Goal: Information Seeking & Learning: Learn about a topic

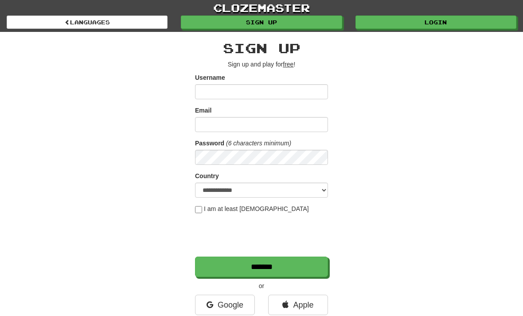
click at [398, 24] on link "Login" at bounding box center [436, 22] width 161 height 13
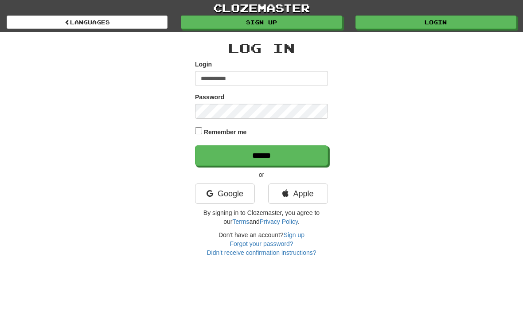
type input "**********"
click at [262, 155] on input "******" at bounding box center [261, 156] width 133 height 20
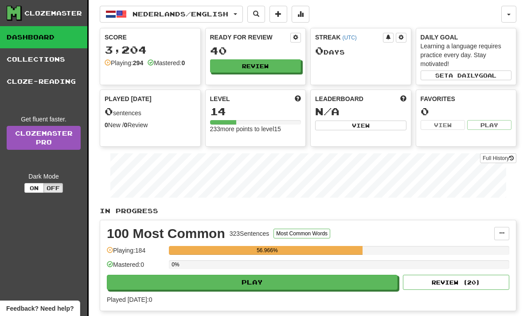
click at [237, 15] on span "button" at bounding box center [236, 14] width 4 height 2
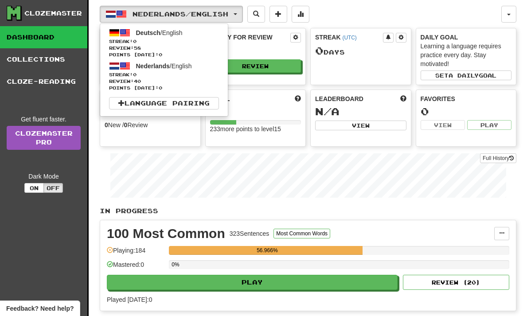
click at [137, 43] on span "0" at bounding box center [135, 41] width 4 height 5
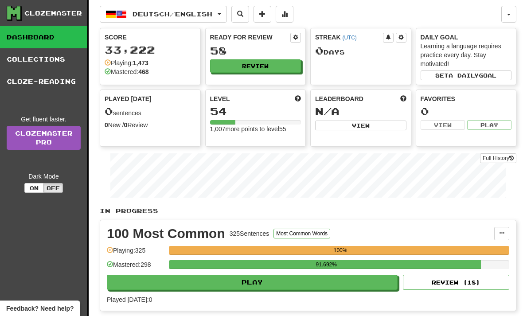
click at [243, 283] on button "Play" at bounding box center [252, 282] width 291 height 15
select select "**"
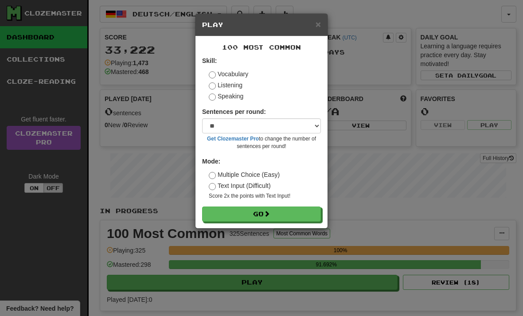
click at [216, 220] on button "Go" at bounding box center [261, 214] width 119 height 15
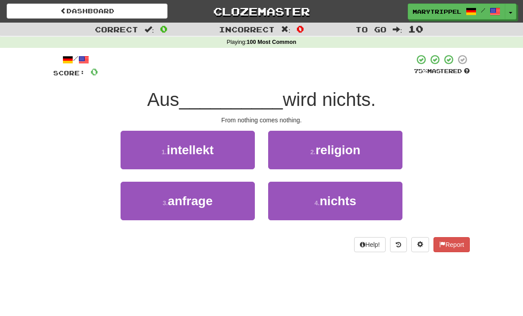
click at [302, 195] on button "4 . nichts" at bounding box center [335, 201] width 134 height 39
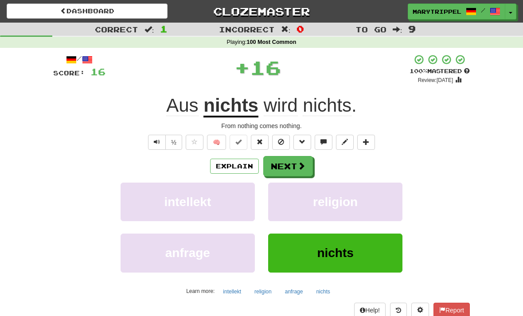
click at [283, 165] on button "Next" at bounding box center [289, 166] width 50 height 20
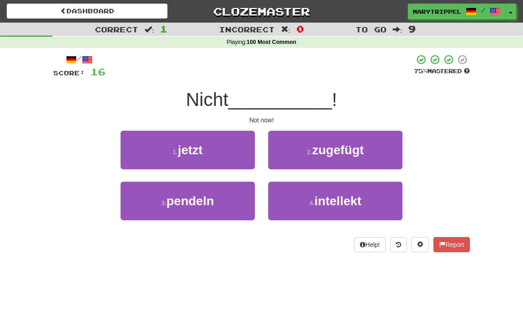
click at [167, 151] on button "1 . jetzt" at bounding box center [188, 150] width 134 height 39
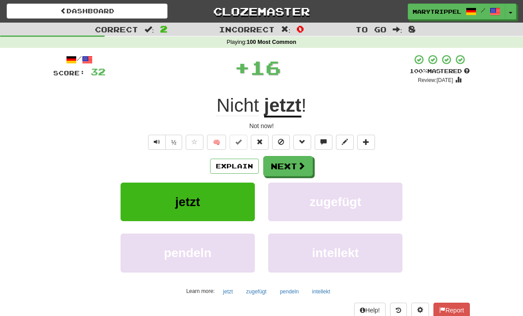
click at [283, 160] on button "Next" at bounding box center [289, 166] width 50 height 20
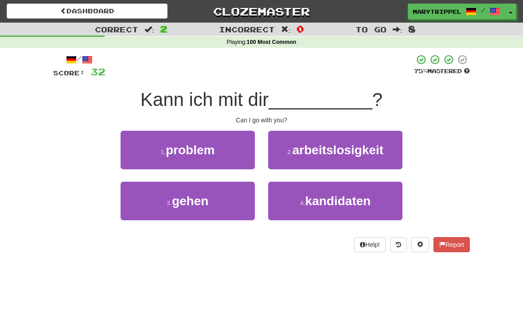
click at [185, 203] on span "gehen" at bounding box center [190, 201] width 36 height 14
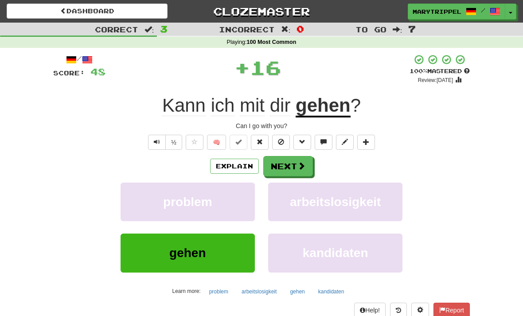
click at [279, 167] on button "Next" at bounding box center [289, 166] width 50 height 20
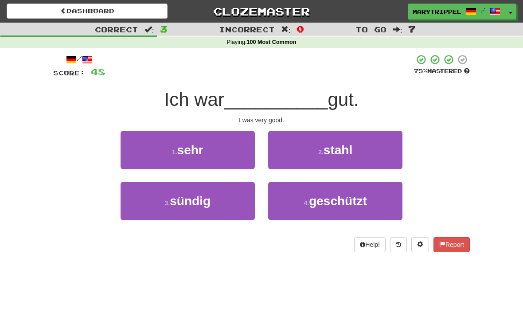
click at [181, 155] on span "sehr" at bounding box center [190, 150] width 26 height 14
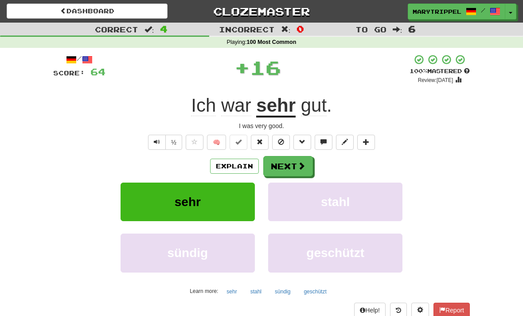
click at [280, 170] on button "Next" at bounding box center [289, 166] width 50 height 20
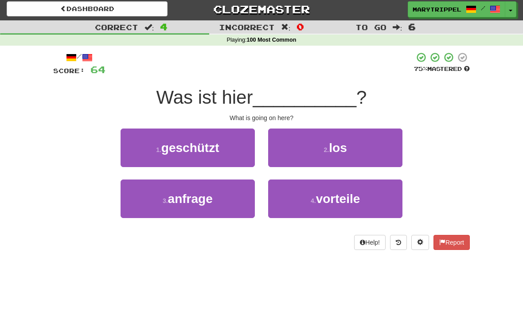
scroll to position [2, 0]
click at [288, 152] on button "2 . los" at bounding box center [335, 148] width 134 height 39
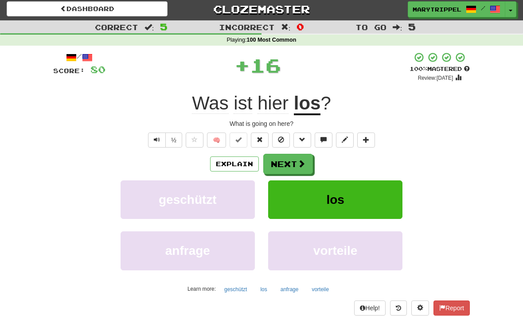
click at [277, 165] on button "Next" at bounding box center [289, 164] width 50 height 20
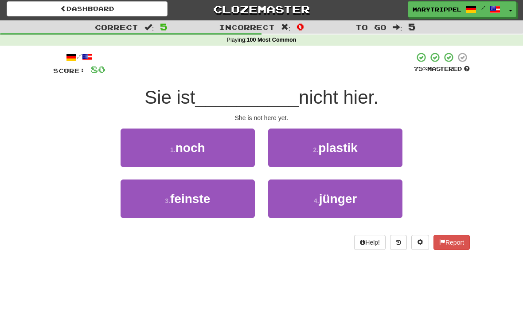
click at [181, 151] on span "noch" at bounding box center [191, 148] width 30 height 14
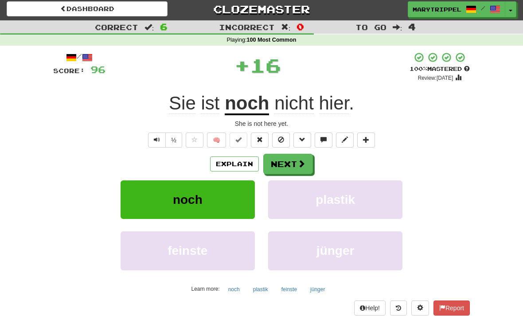
click at [289, 167] on button "Next" at bounding box center [289, 164] width 50 height 20
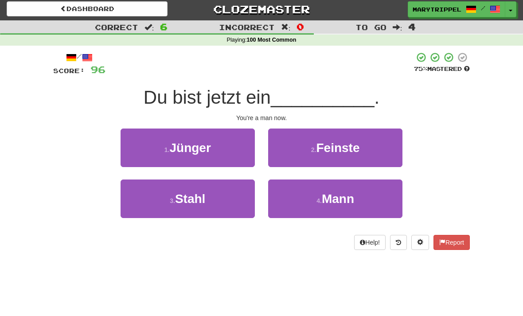
click at [311, 202] on button "4 . Mann" at bounding box center [335, 199] width 134 height 39
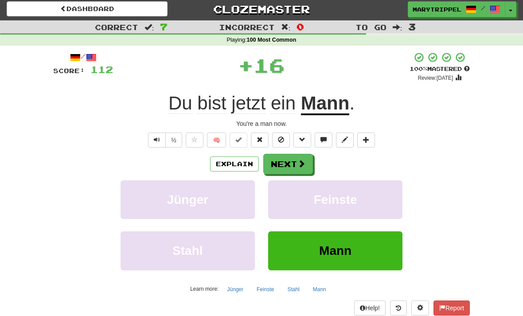
click at [283, 158] on button "Next" at bounding box center [289, 164] width 50 height 20
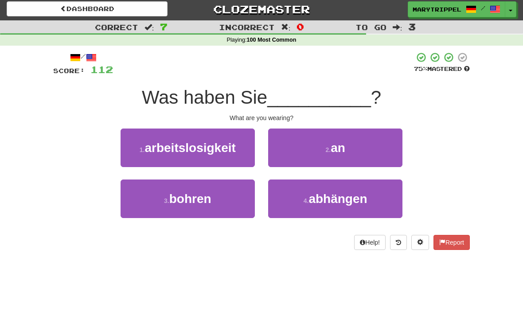
click at [276, 148] on button "2 . an" at bounding box center [335, 148] width 134 height 39
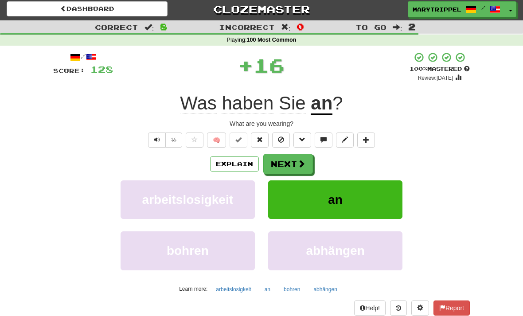
click at [280, 166] on button "Next" at bounding box center [289, 164] width 50 height 20
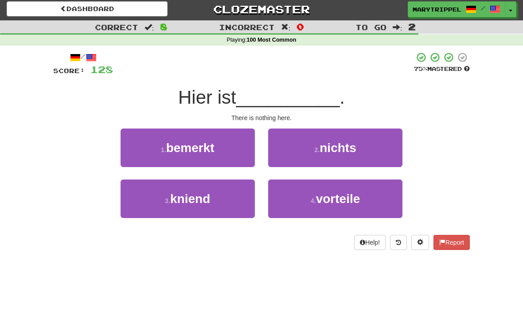
click at [289, 145] on button "2 . nichts" at bounding box center [335, 148] width 134 height 39
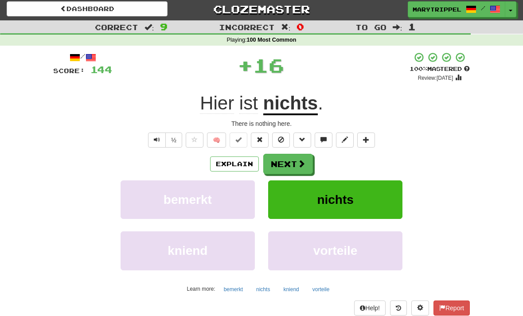
click at [274, 167] on button "Next" at bounding box center [289, 164] width 50 height 20
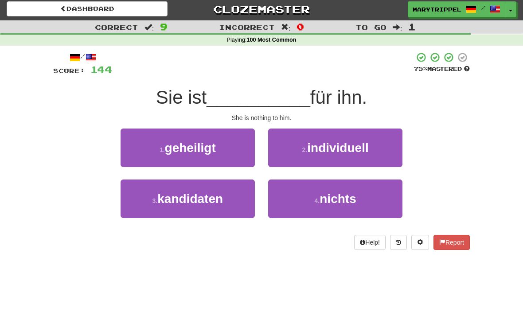
click at [311, 215] on button "4 . nichts" at bounding box center [335, 199] width 134 height 39
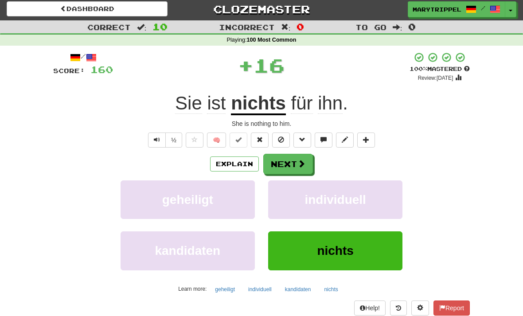
click at [279, 165] on button "Next" at bounding box center [289, 164] width 50 height 20
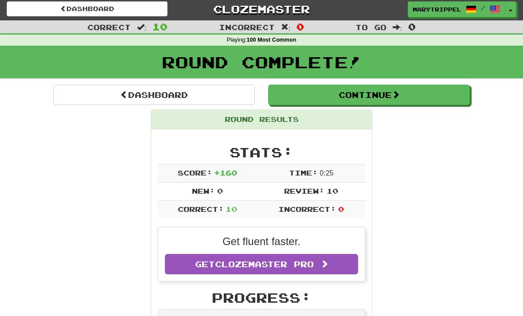
click at [102, 95] on link "Dashboard" at bounding box center [154, 95] width 202 height 20
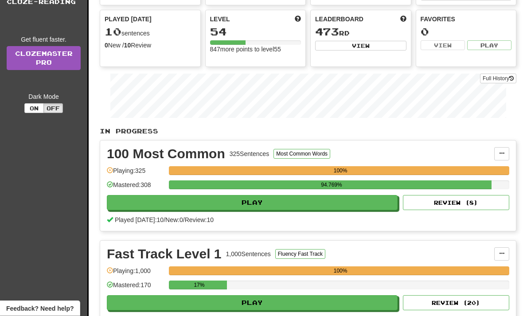
scroll to position [81, 0]
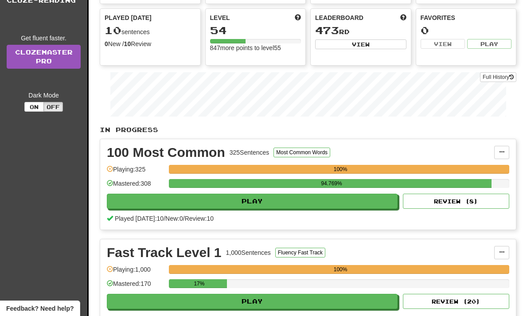
click at [220, 305] on button "Play" at bounding box center [252, 301] width 291 height 15
select select "**"
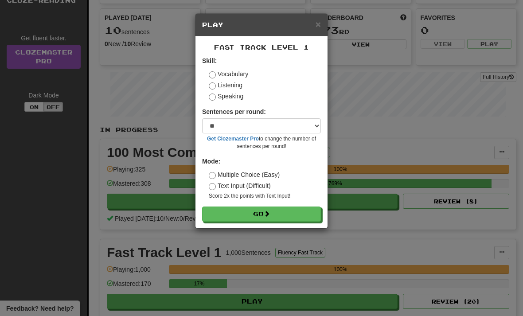
click at [223, 215] on button "Go" at bounding box center [261, 214] width 119 height 15
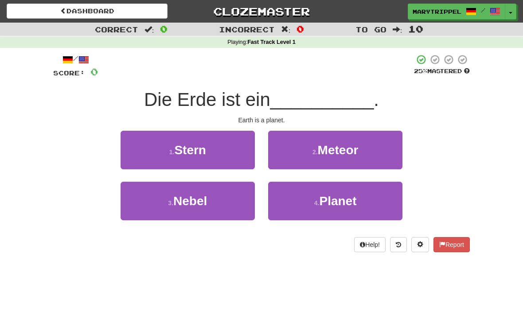
click at [298, 217] on button "4 . Planet" at bounding box center [335, 201] width 134 height 39
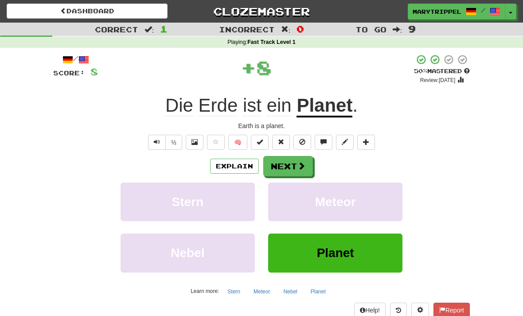
click at [288, 166] on button "Next" at bounding box center [289, 166] width 50 height 20
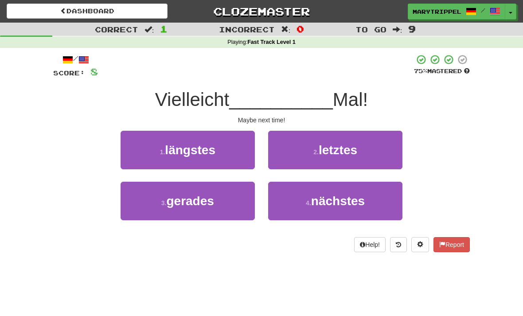
click at [287, 148] on button "2 . letztes" at bounding box center [335, 150] width 134 height 39
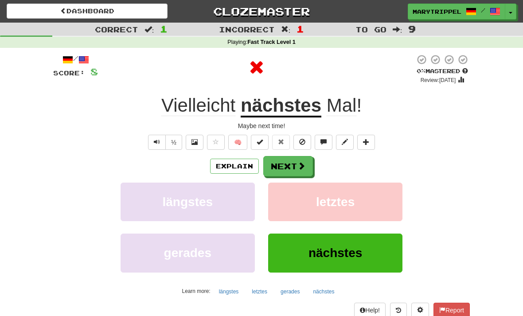
click at [285, 162] on button "Next" at bounding box center [289, 166] width 50 height 20
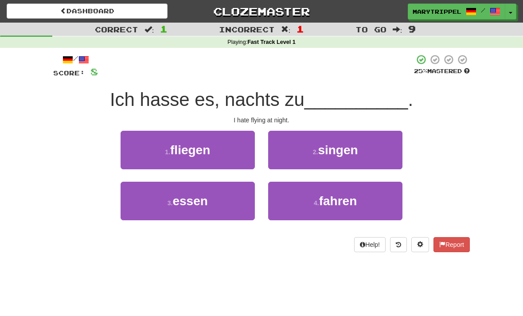
click at [194, 166] on button "1 . fliegen" at bounding box center [188, 150] width 134 height 39
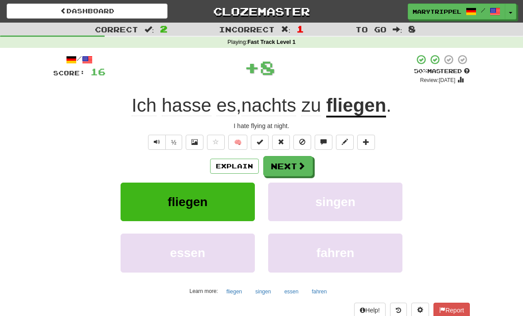
click at [281, 169] on button "Next" at bounding box center [289, 166] width 50 height 20
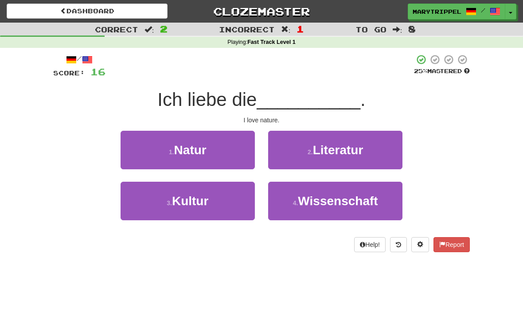
click at [166, 149] on button "1 . Natur" at bounding box center [188, 150] width 134 height 39
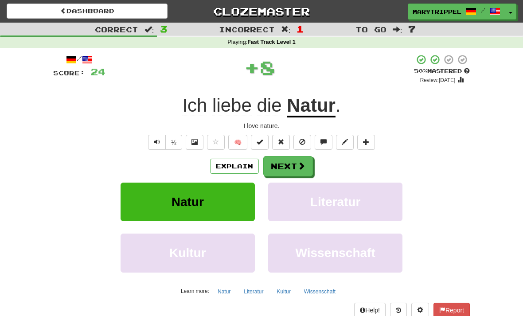
click at [293, 166] on button "Next" at bounding box center [289, 166] width 50 height 20
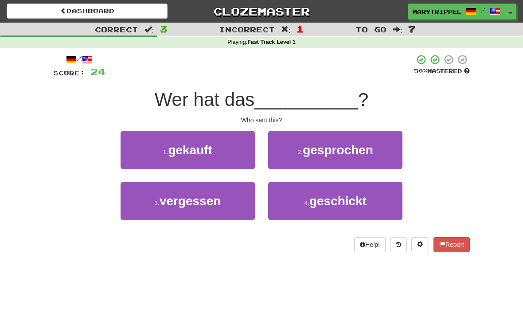
click at [307, 204] on small "4 ." at bounding box center [306, 203] width 5 height 7
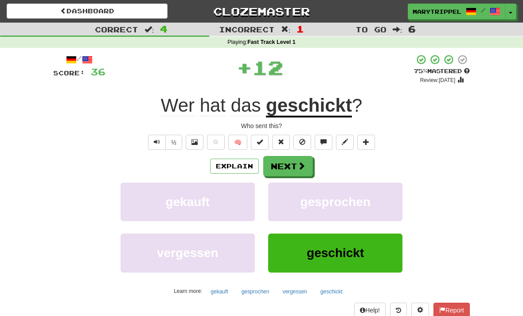
click at [266, 164] on button "Next" at bounding box center [289, 166] width 50 height 20
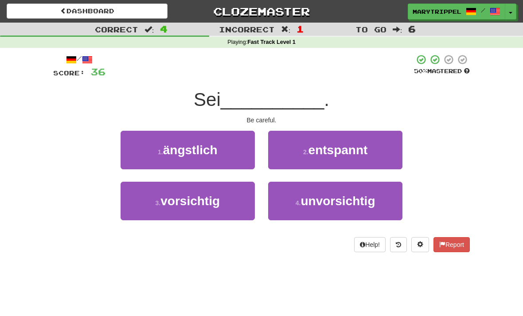
click at [194, 204] on span "vorsichtig" at bounding box center [190, 201] width 59 height 14
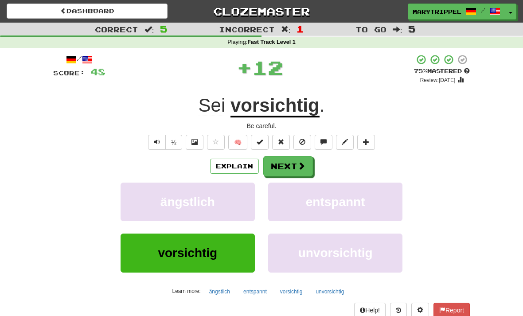
click at [279, 169] on button "Next" at bounding box center [289, 166] width 50 height 20
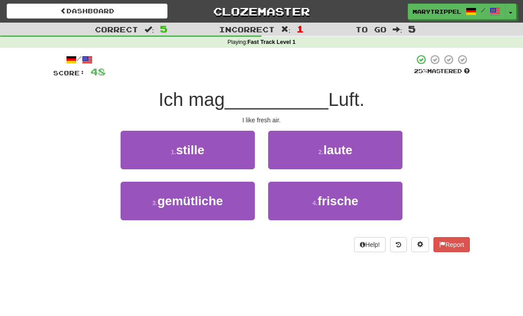
click at [307, 202] on button "4 . [PERSON_NAME]" at bounding box center [335, 201] width 134 height 39
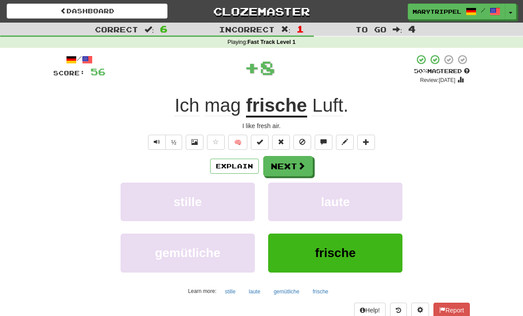
click at [275, 163] on button "Next" at bounding box center [289, 166] width 50 height 20
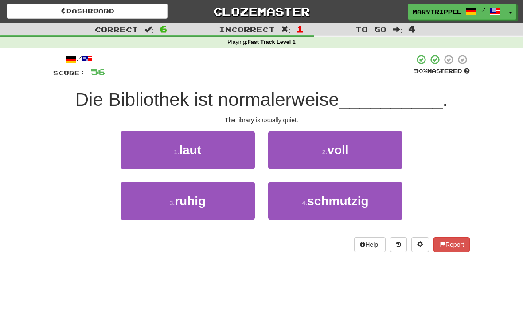
click at [202, 200] on span "ruhig" at bounding box center [190, 201] width 31 height 14
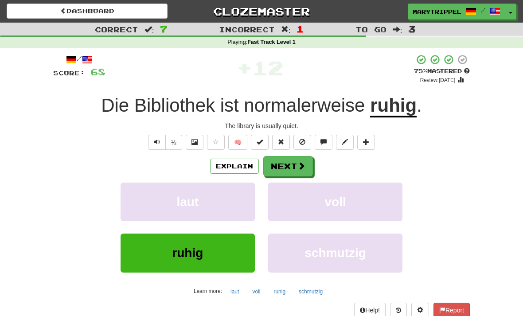
click at [277, 169] on button "Next" at bounding box center [289, 166] width 50 height 20
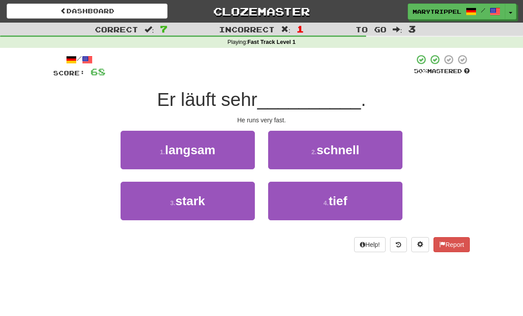
click at [285, 154] on button "2 . schnell" at bounding box center [335, 150] width 134 height 39
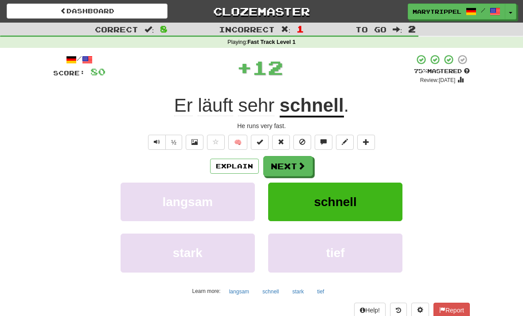
click at [274, 166] on button "Next" at bounding box center [289, 166] width 50 height 20
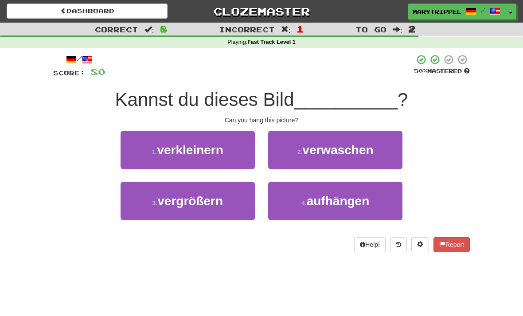
click at [307, 203] on small "4 ." at bounding box center [304, 203] width 5 height 7
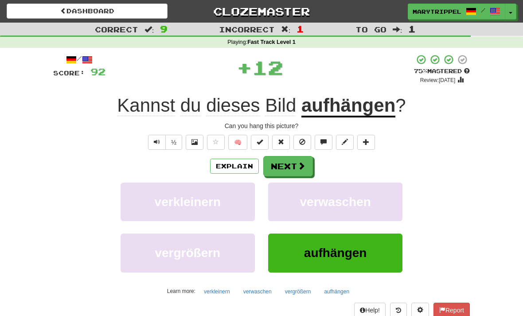
click at [275, 169] on button "Next" at bounding box center [289, 166] width 50 height 20
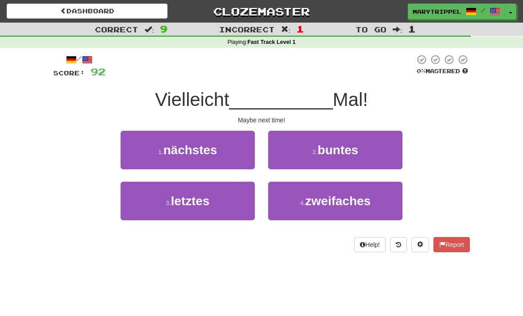
click at [167, 153] on span "nächstes" at bounding box center [190, 150] width 54 height 14
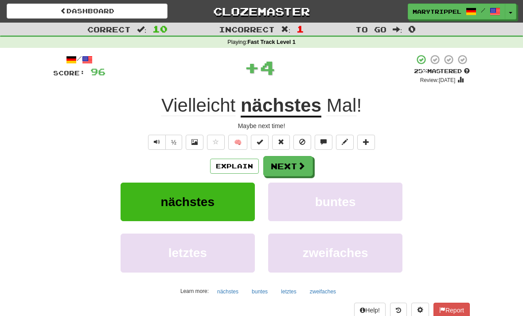
click at [265, 165] on button "Next" at bounding box center [289, 166] width 50 height 20
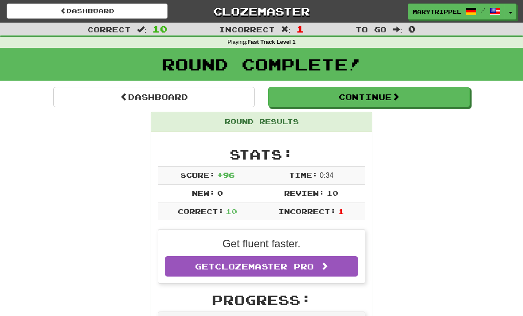
click at [103, 97] on link "Dashboard" at bounding box center [154, 97] width 202 height 20
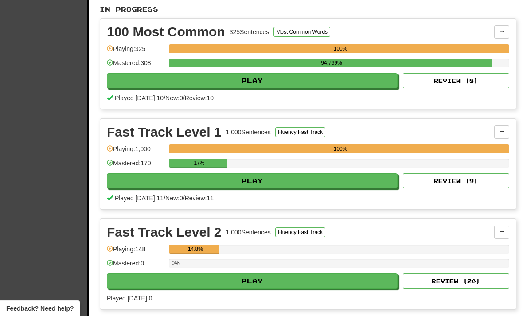
scroll to position [202, 0]
click at [231, 284] on button "Play" at bounding box center [252, 281] width 291 height 15
select select "**"
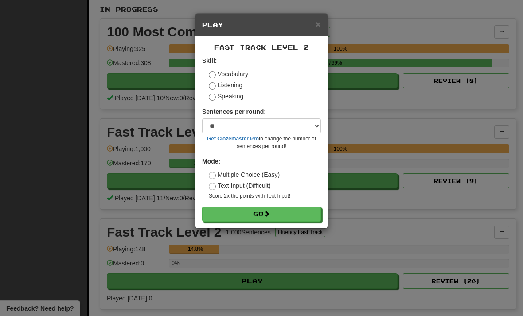
click at [233, 216] on button "Go" at bounding box center [261, 214] width 119 height 15
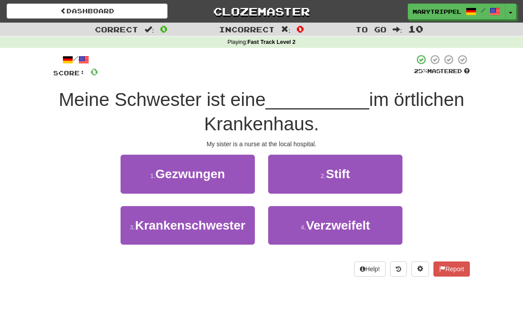
click at [182, 222] on span "Krankenschwester" at bounding box center [190, 226] width 110 height 14
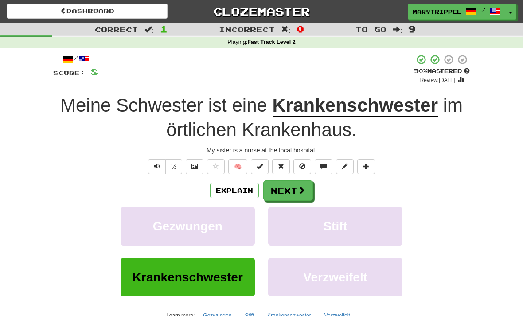
click at [275, 193] on button "Next" at bounding box center [289, 191] width 50 height 20
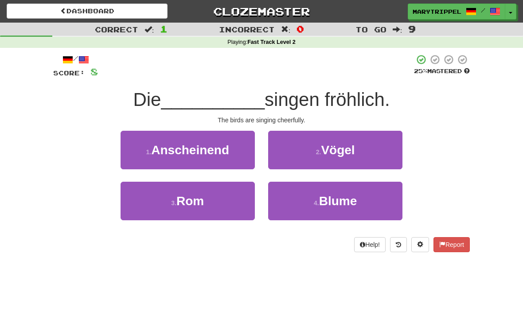
click at [304, 161] on button "2 . Vögel" at bounding box center [335, 150] width 134 height 39
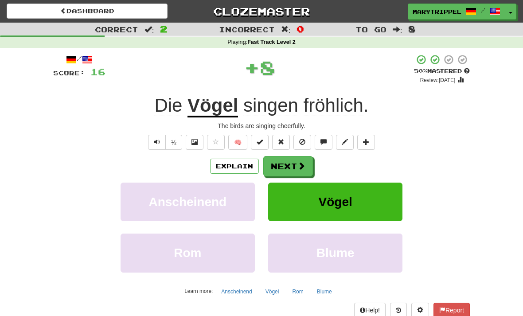
click at [285, 173] on button "Next" at bounding box center [289, 166] width 50 height 20
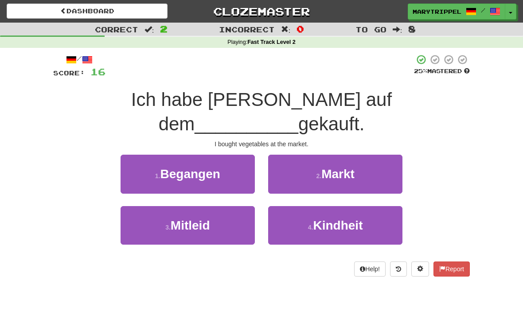
click at [278, 155] on button "2 . Markt" at bounding box center [335, 174] width 134 height 39
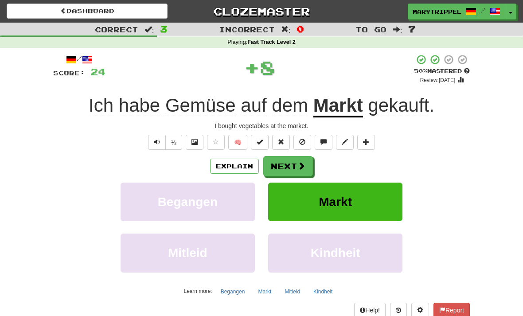
click at [282, 165] on button "Next" at bounding box center [289, 166] width 50 height 20
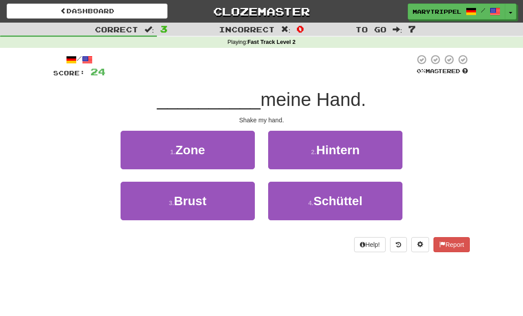
click at [299, 192] on button "4 . Schüttel" at bounding box center [335, 201] width 134 height 39
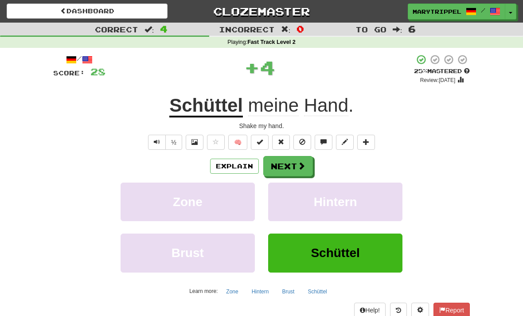
click at [282, 172] on button "Next" at bounding box center [289, 166] width 50 height 20
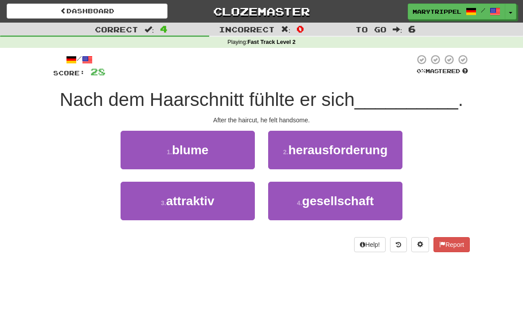
click at [197, 208] on button "3 . attraktiv" at bounding box center [188, 201] width 134 height 39
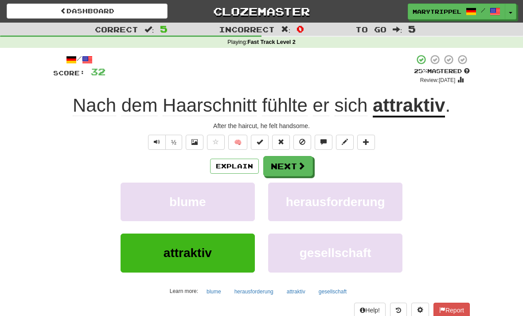
click at [274, 170] on button "Next" at bounding box center [289, 166] width 50 height 20
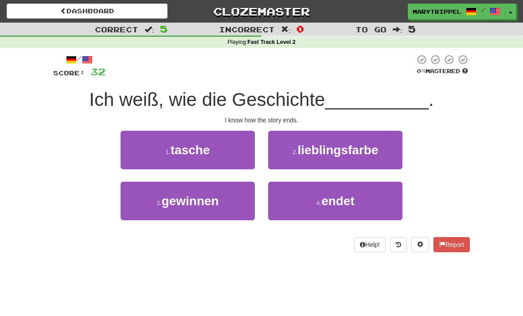
click at [299, 195] on button "4 . endet" at bounding box center [335, 201] width 134 height 39
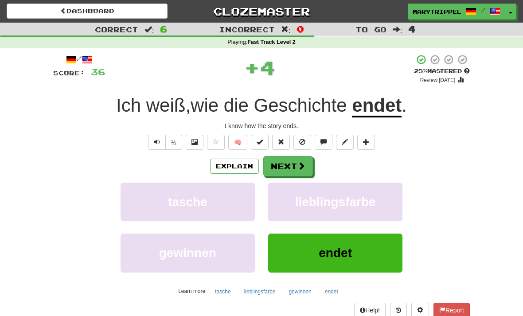
click at [280, 167] on button "Next" at bounding box center [289, 166] width 50 height 20
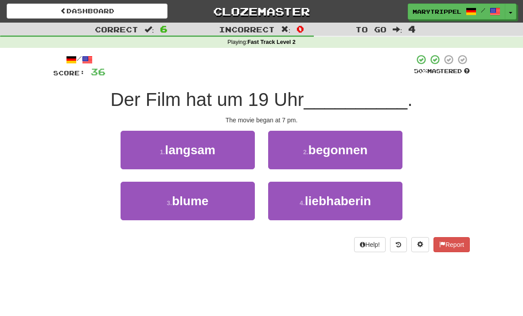
click at [296, 148] on button "2 . begonnen" at bounding box center [335, 150] width 134 height 39
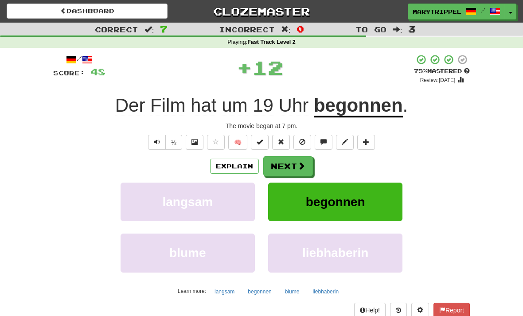
click at [275, 165] on button "Next" at bounding box center [289, 166] width 50 height 20
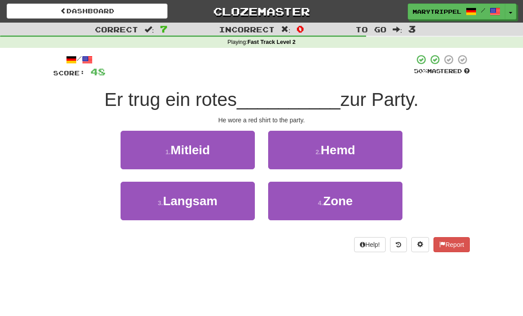
click at [289, 152] on button "2 . Hemd" at bounding box center [335, 150] width 134 height 39
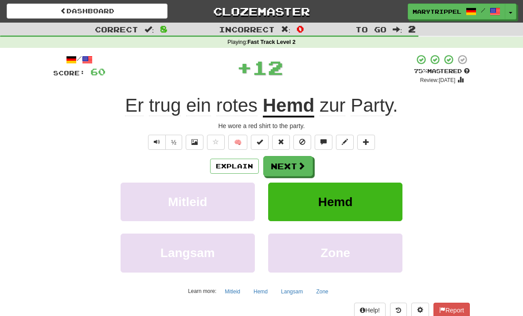
click at [274, 168] on button "Next" at bounding box center [289, 166] width 50 height 20
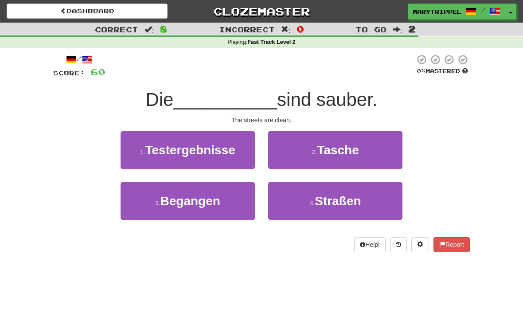
click at [299, 197] on button "4 . Straßen" at bounding box center [335, 201] width 134 height 39
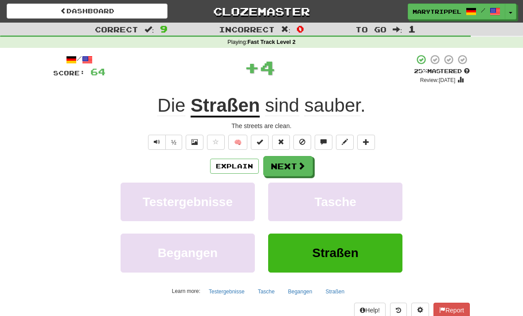
click at [275, 167] on button "Next" at bounding box center [289, 166] width 50 height 20
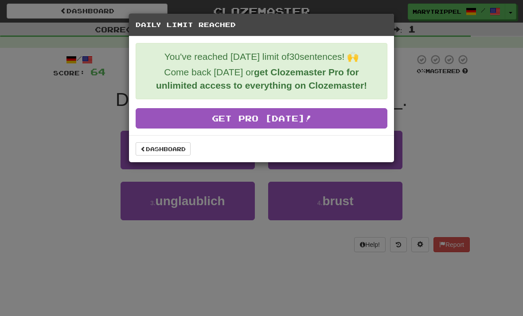
click at [150, 153] on link "Dashboard" at bounding box center [163, 148] width 55 height 13
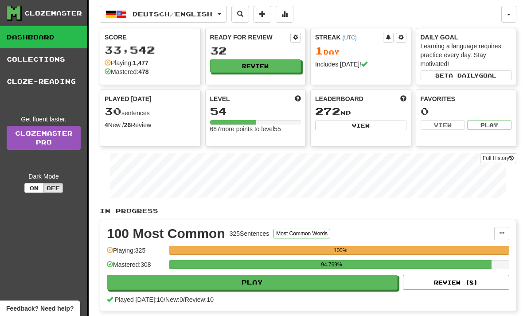
click at [227, 22] on button "Deutsch / English" at bounding box center [163, 14] width 127 height 17
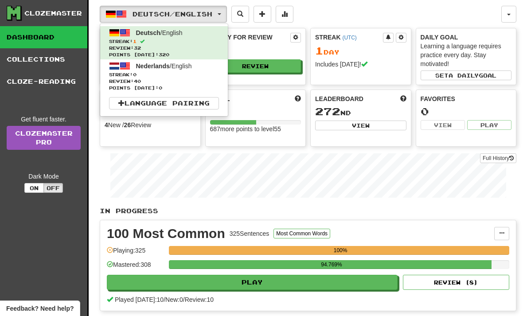
click at [145, 82] on span "Review: 40" at bounding box center [164, 81] width 110 height 7
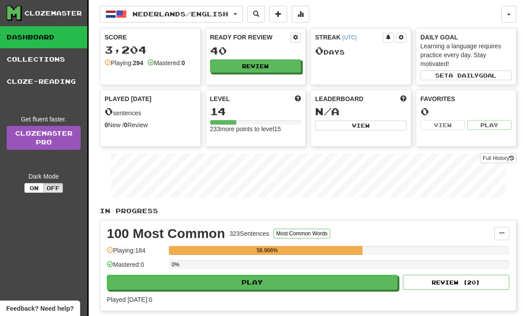
click at [252, 276] on button "Play" at bounding box center [252, 282] width 291 height 15
select select "**"
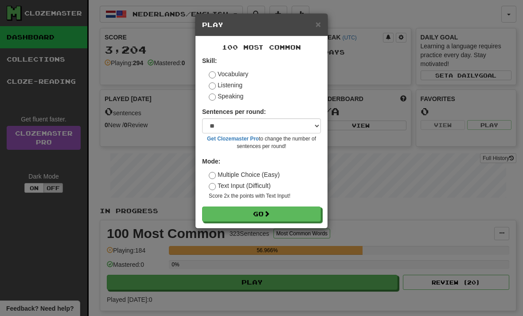
click at [217, 215] on button "Go" at bounding box center [261, 214] width 119 height 15
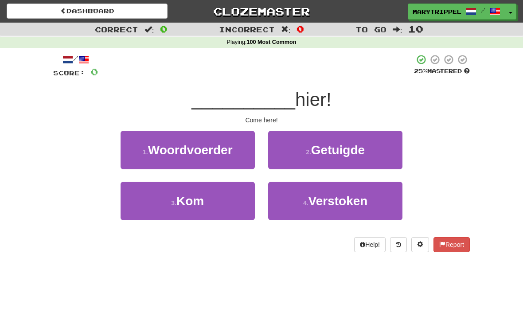
click at [182, 206] on span "Kom" at bounding box center [191, 201] width 28 height 14
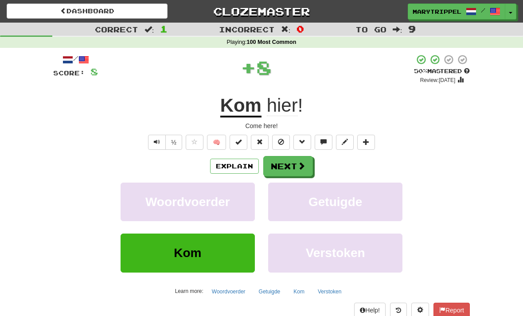
click at [280, 171] on button "Next" at bounding box center [289, 166] width 50 height 20
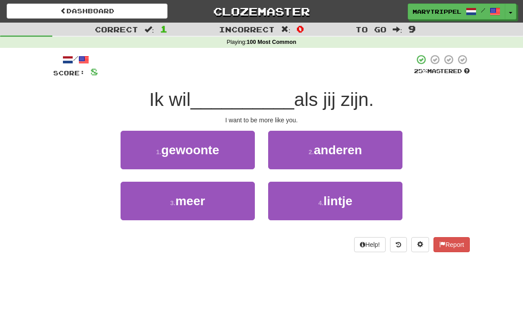
click at [182, 156] on span "gewoonte" at bounding box center [190, 150] width 58 height 14
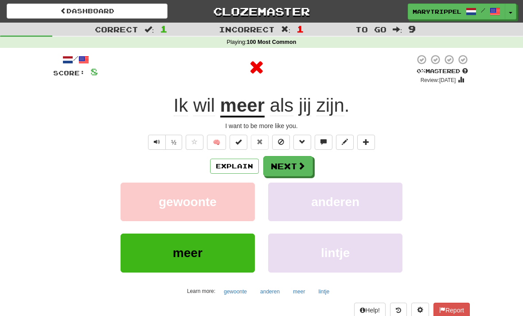
click at [285, 173] on button "Next" at bounding box center [289, 166] width 50 height 20
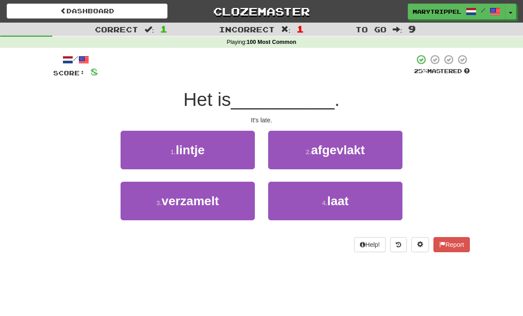
click at [296, 197] on button "4 . laat" at bounding box center [335, 201] width 134 height 39
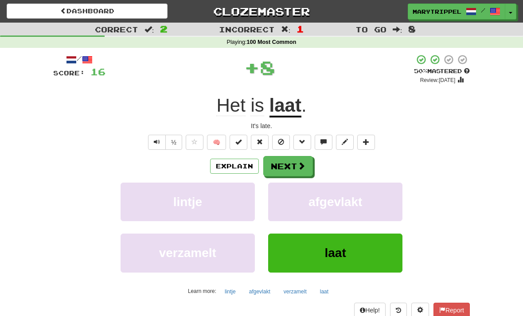
click at [277, 168] on button "Next" at bounding box center [289, 166] width 50 height 20
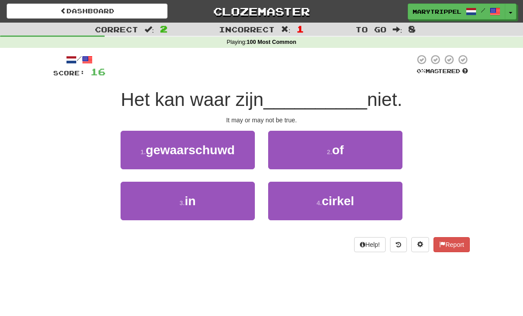
click at [288, 152] on button "2 . of" at bounding box center [335, 150] width 134 height 39
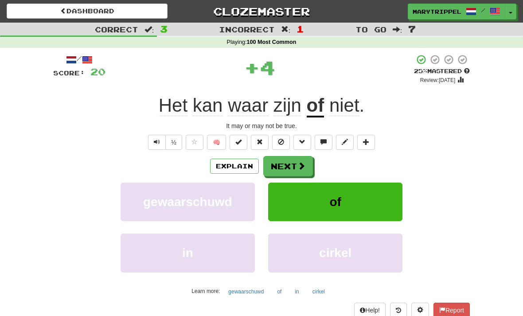
click at [289, 170] on button "Next" at bounding box center [289, 166] width 50 height 20
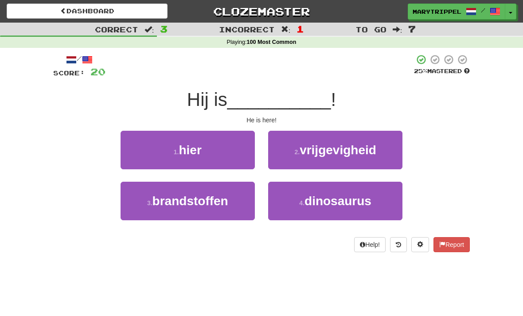
click at [190, 155] on span "hier" at bounding box center [190, 150] width 23 height 14
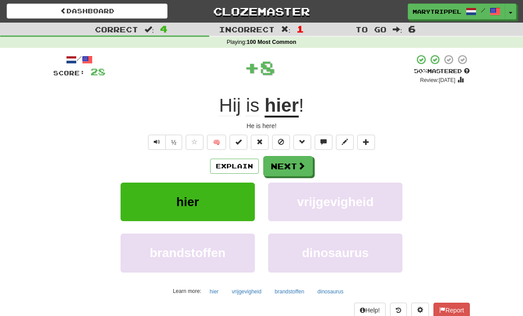
click at [280, 165] on button "Next" at bounding box center [289, 166] width 50 height 20
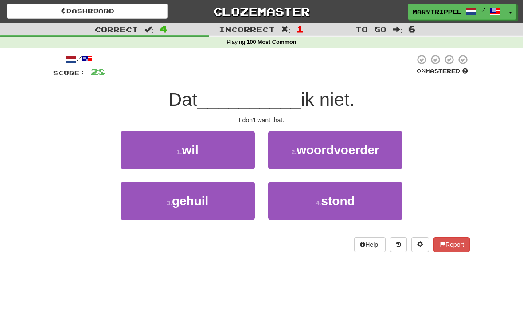
click at [189, 163] on button "1 . wil" at bounding box center [188, 150] width 134 height 39
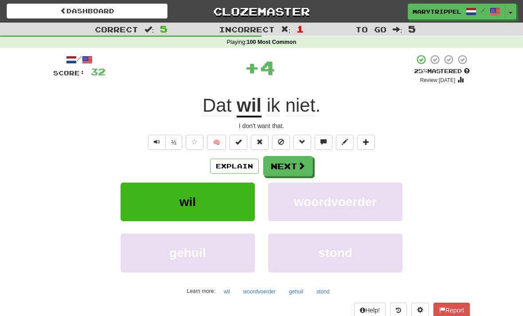
click at [281, 169] on button "Next" at bounding box center [289, 166] width 50 height 20
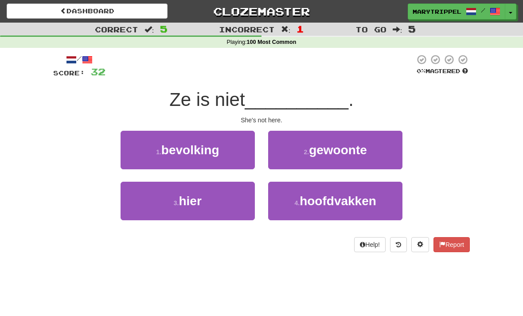
click at [194, 201] on span "hier" at bounding box center [190, 201] width 23 height 14
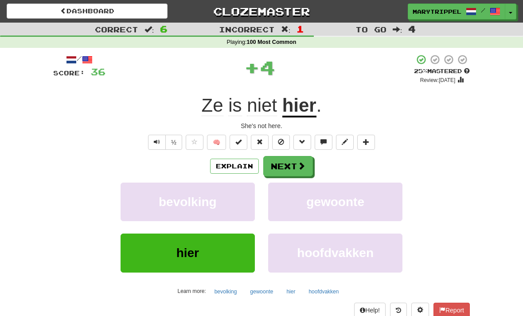
click at [282, 159] on button "Next" at bounding box center [289, 166] width 50 height 20
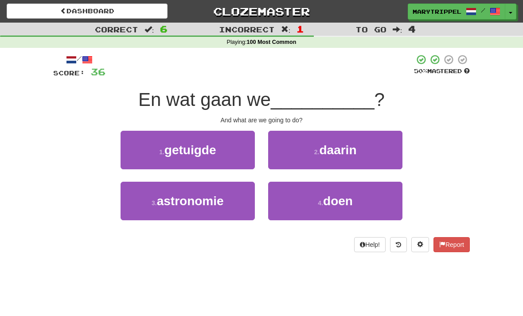
click at [309, 206] on button "4 . doen" at bounding box center [335, 201] width 134 height 39
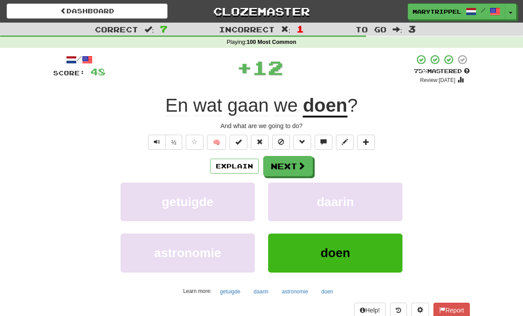
click at [281, 169] on button "Next" at bounding box center [289, 166] width 50 height 20
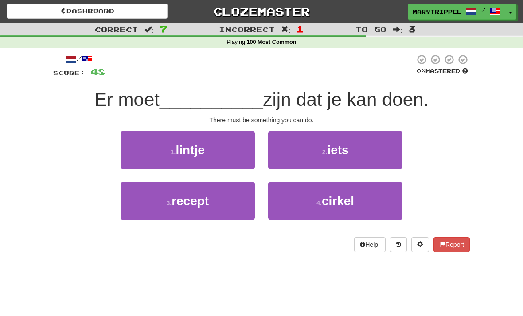
click at [299, 162] on button "2 . iets" at bounding box center [335, 150] width 134 height 39
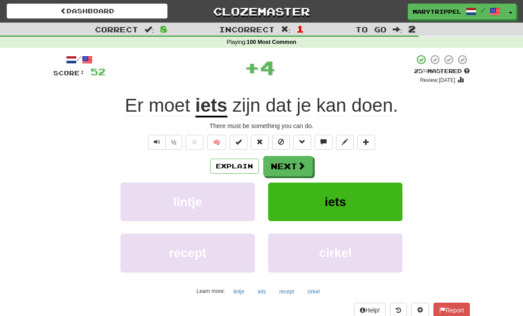
click at [293, 168] on button "Next" at bounding box center [289, 166] width 50 height 20
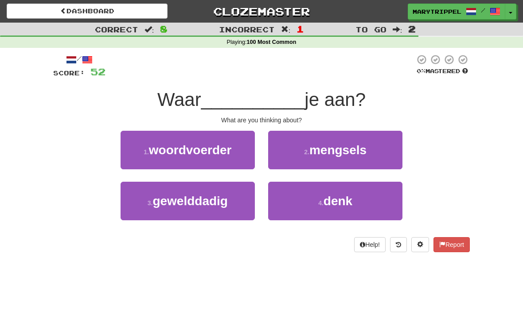
click at [312, 198] on button "4 . denk" at bounding box center [335, 201] width 134 height 39
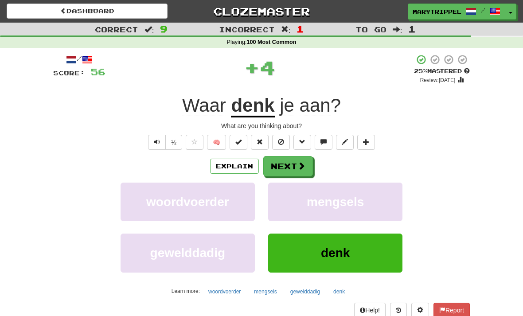
click at [287, 169] on button "Next" at bounding box center [289, 166] width 50 height 20
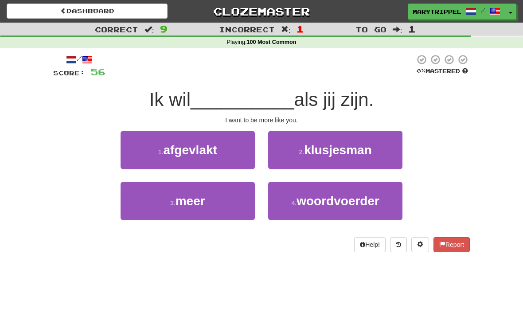
click at [209, 199] on button "3 . meer" at bounding box center [188, 201] width 134 height 39
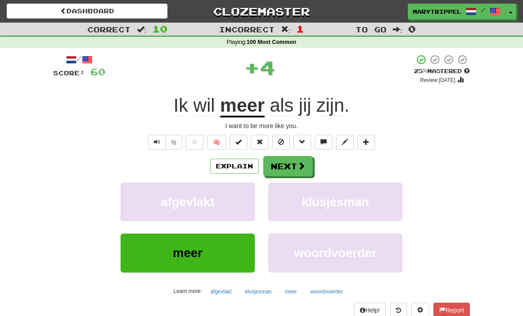
click at [283, 165] on button "Next" at bounding box center [289, 166] width 50 height 20
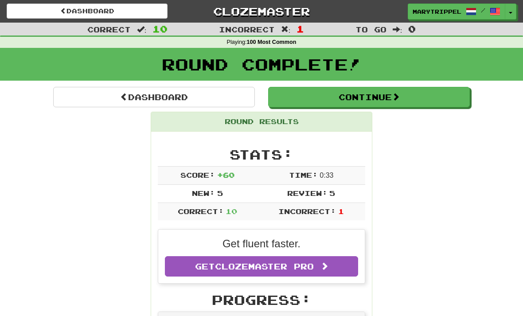
click at [291, 100] on button "Continue" at bounding box center [369, 97] width 202 height 20
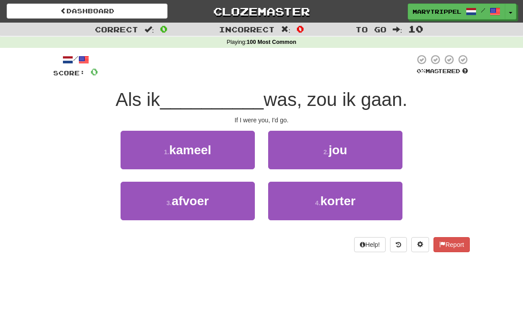
click at [288, 151] on button "2 . jou" at bounding box center [335, 150] width 134 height 39
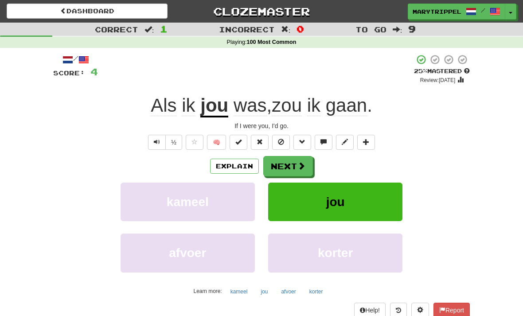
click at [281, 167] on button "Next" at bounding box center [289, 166] width 50 height 20
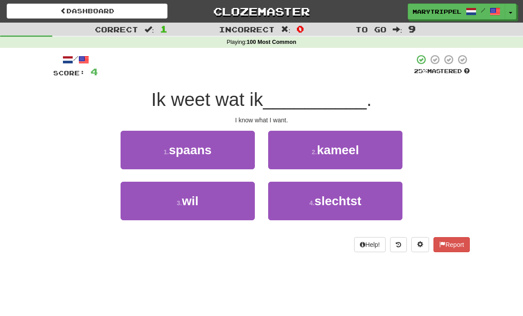
click at [204, 196] on button "3 . wil" at bounding box center [188, 201] width 134 height 39
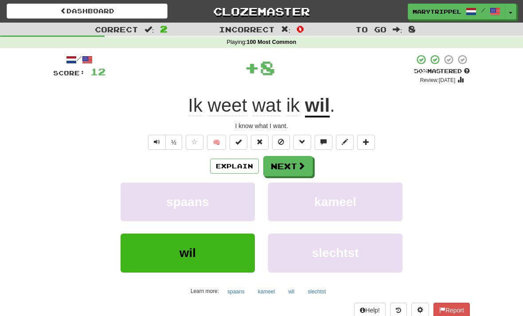
click at [288, 158] on button "Next" at bounding box center [289, 166] width 50 height 20
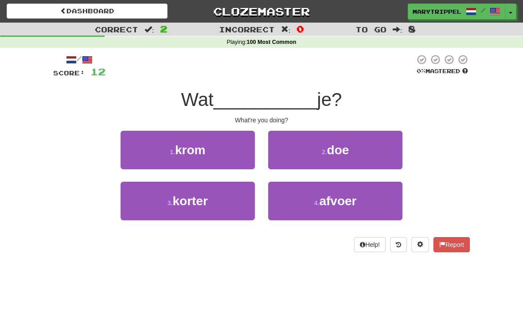
click at [292, 150] on button "2 . doe" at bounding box center [335, 150] width 134 height 39
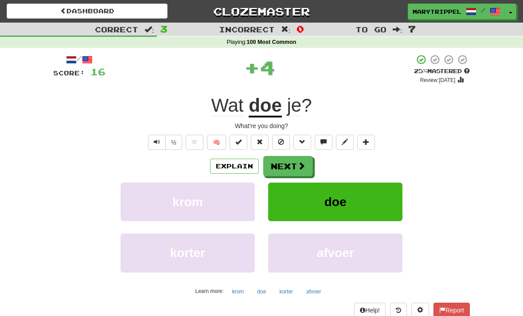
click at [289, 164] on button "Next" at bounding box center [289, 166] width 50 height 20
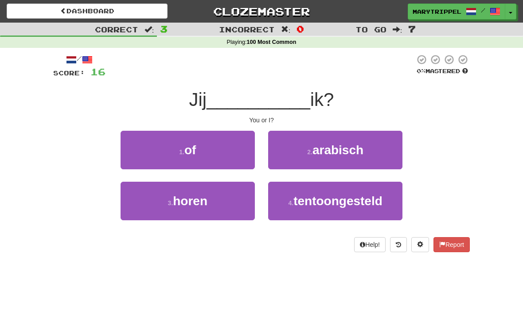
click at [196, 152] on span "of" at bounding box center [191, 150] width 12 height 14
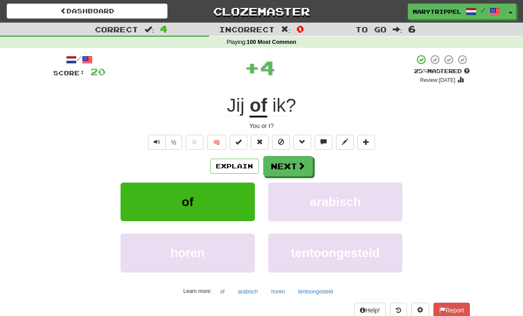
click at [287, 164] on button "Next" at bounding box center [289, 166] width 50 height 20
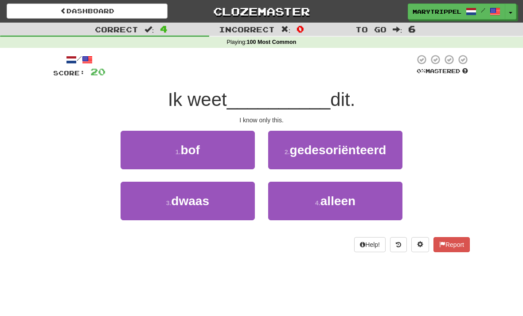
click at [298, 199] on button "4 . alleen" at bounding box center [335, 201] width 134 height 39
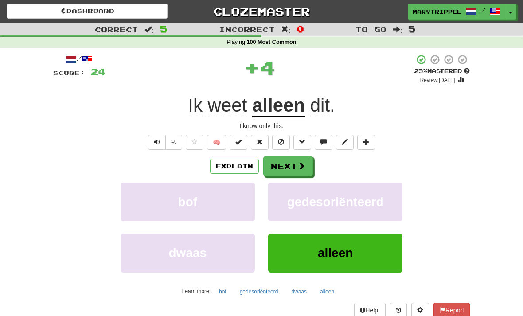
click at [272, 163] on button "Next" at bounding box center [289, 166] width 50 height 20
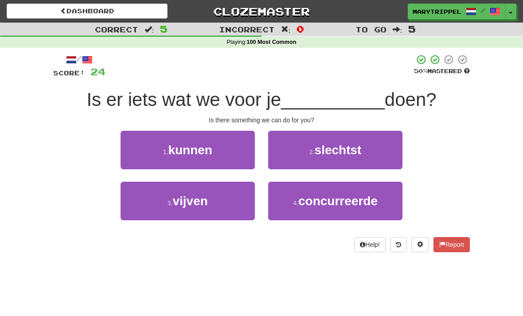
click at [173, 157] on button "1 . kunnen" at bounding box center [188, 150] width 134 height 39
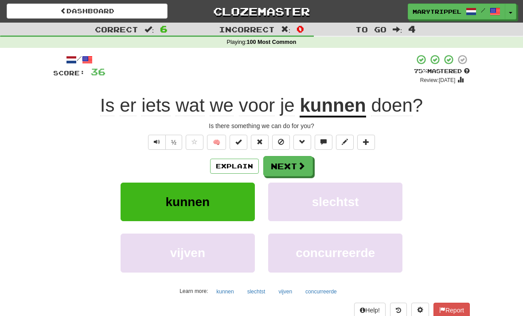
click at [277, 168] on button "Next" at bounding box center [289, 166] width 50 height 20
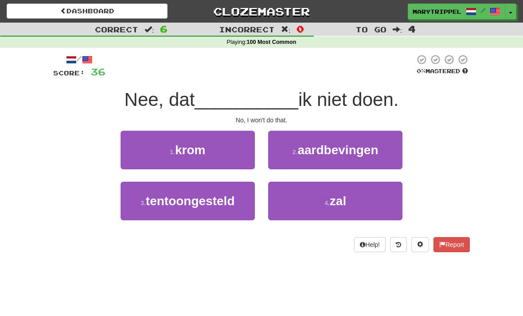
click at [305, 198] on button "4 . zal" at bounding box center [335, 201] width 134 height 39
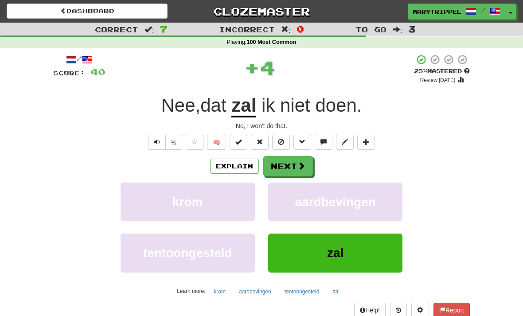
click at [278, 164] on button "Next" at bounding box center [289, 166] width 50 height 20
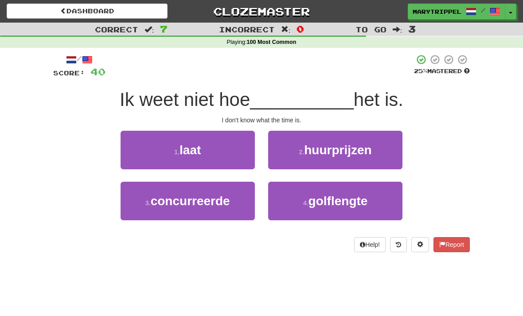
click at [182, 153] on span "laat" at bounding box center [190, 150] width 21 height 14
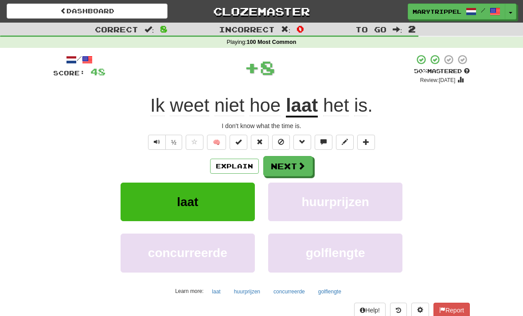
click at [278, 168] on button "Next" at bounding box center [289, 166] width 50 height 20
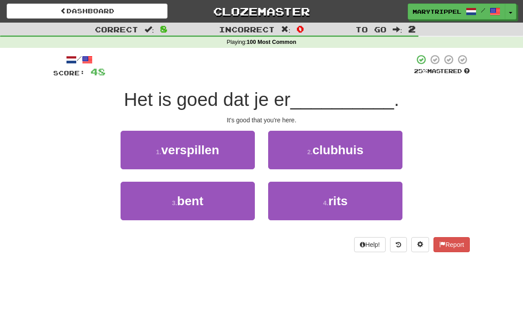
click at [203, 203] on span "bent" at bounding box center [190, 201] width 26 height 14
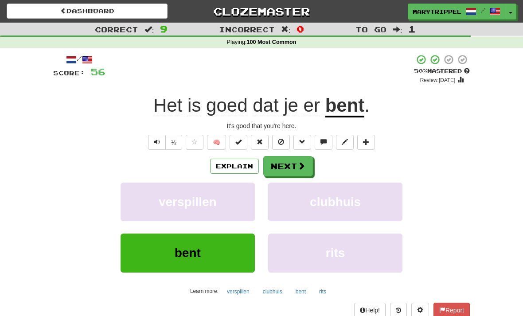
click at [279, 167] on button "Next" at bounding box center [289, 166] width 50 height 20
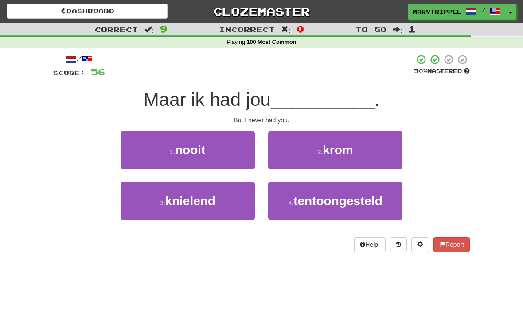
click at [172, 149] on small "1 ." at bounding box center [172, 152] width 5 height 7
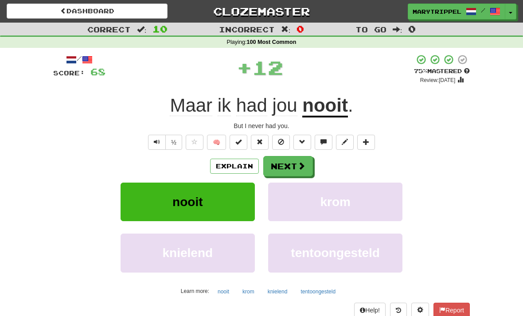
click at [279, 161] on button "Next" at bounding box center [289, 166] width 50 height 20
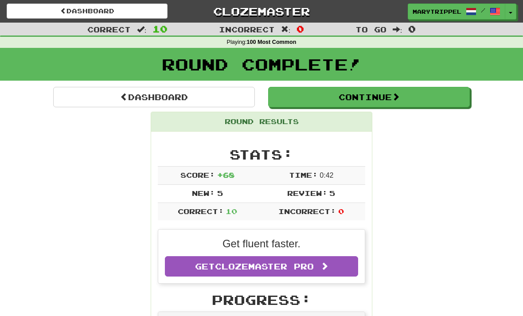
click at [298, 99] on button "Continue" at bounding box center [369, 97] width 202 height 20
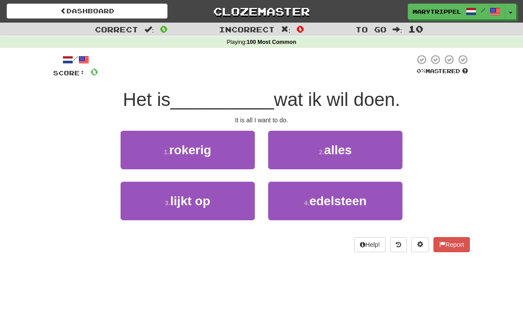
click at [286, 146] on button "2 . alles" at bounding box center [335, 150] width 134 height 39
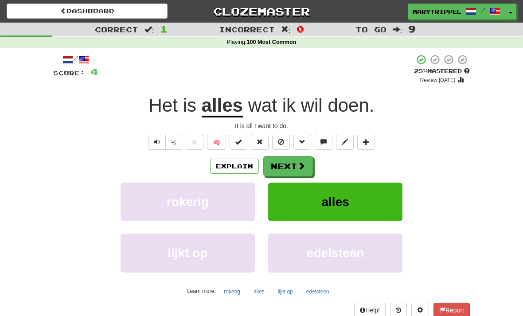
click at [281, 161] on button "Next" at bounding box center [289, 166] width 50 height 20
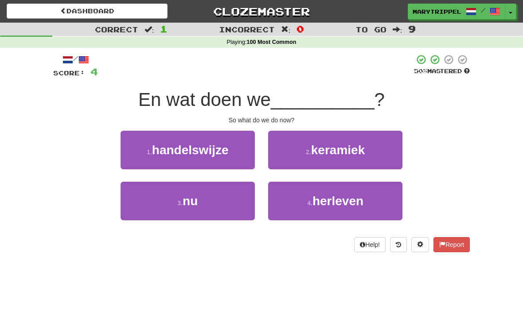
click at [206, 197] on button "3 . nu" at bounding box center [188, 201] width 134 height 39
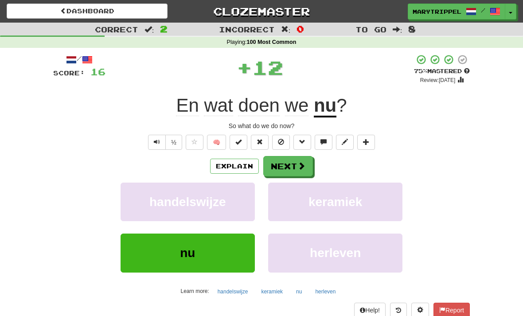
click at [273, 163] on button "Next" at bounding box center [289, 166] width 50 height 20
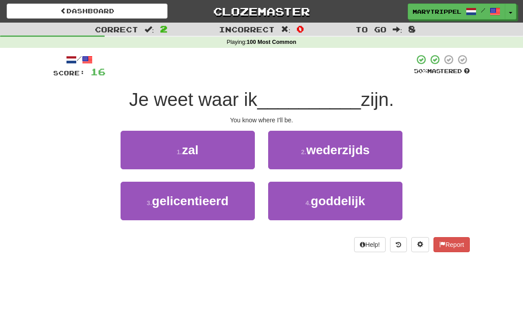
click at [177, 160] on button "1 . zal" at bounding box center [188, 150] width 134 height 39
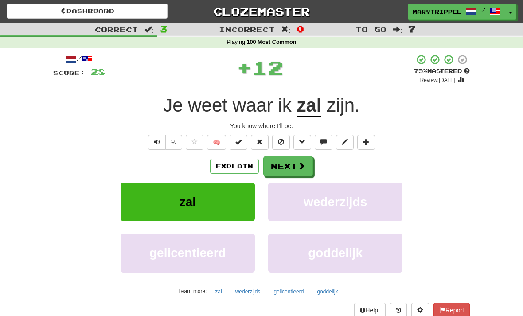
click at [283, 166] on button "Next" at bounding box center [289, 166] width 50 height 20
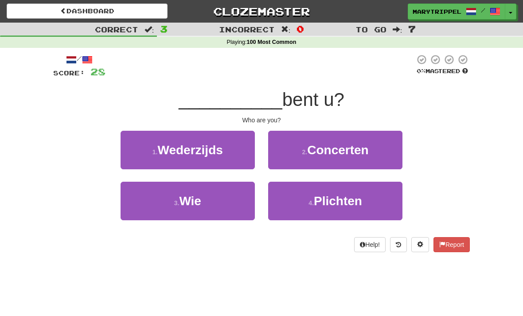
click at [195, 199] on span "Wie" at bounding box center [190, 201] width 22 height 14
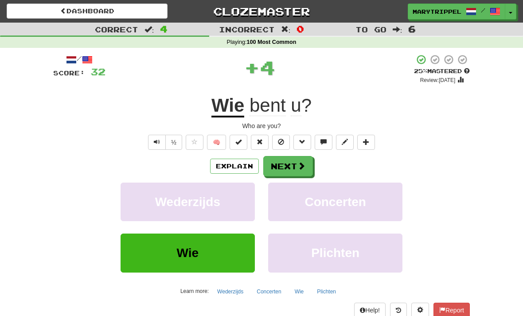
click at [279, 162] on button "Next" at bounding box center [289, 166] width 50 height 20
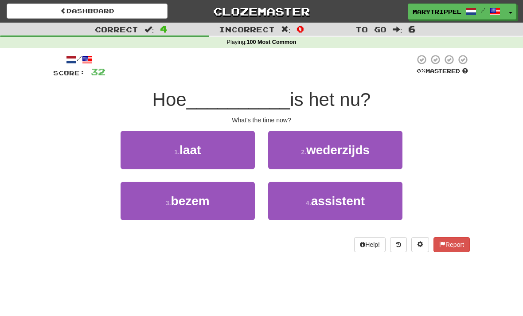
click at [187, 157] on button "1 . laat" at bounding box center [188, 150] width 134 height 39
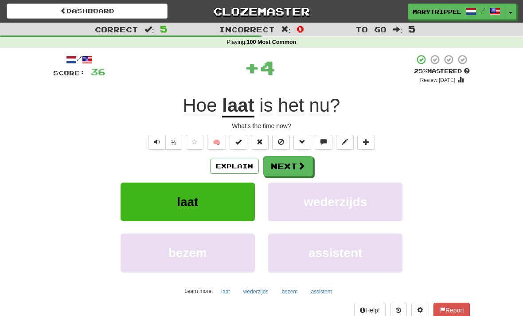
click at [283, 156] on button "Next" at bounding box center [289, 166] width 50 height 20
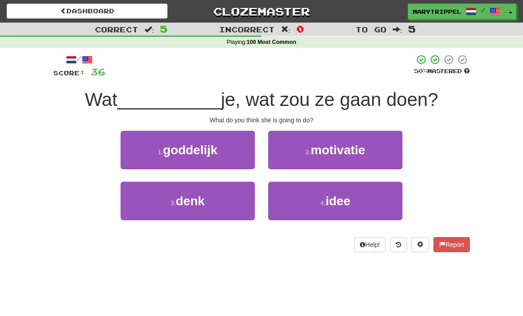
click at [199, 199] on span "denk" at bounding box center [190, 201] width 29 height 14
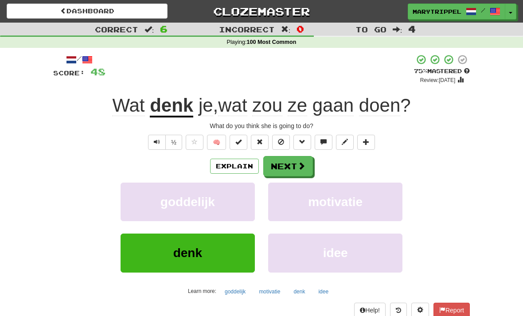
click at [278, 166] on button "Next" at bounding box center [289, 166] width 50 height 20
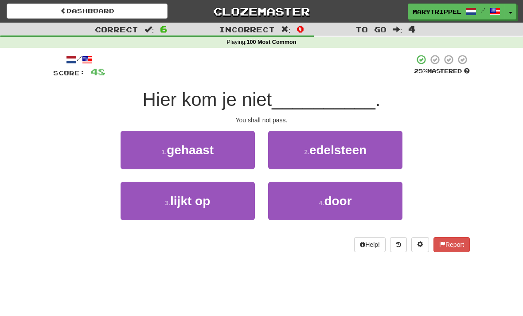
click at [295, 199] on button "4 . door" at bounding box center [335, 201] width 134 height 39
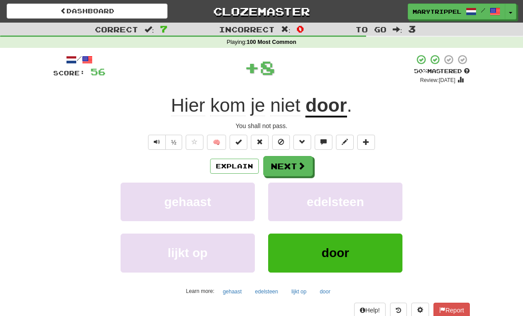
click at [284, 164] on button "Next" at bounding box center [289, 166] width 50 height 20
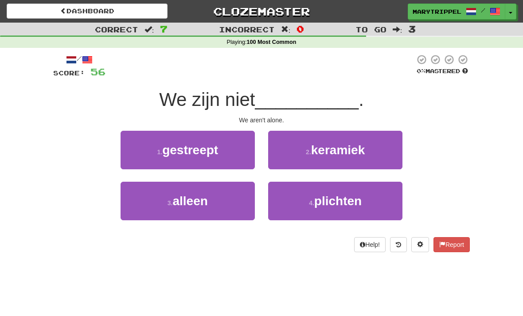
click at [216, 205] on button "3 . alleen" at bounding box center [188, 201] width 134 height 39
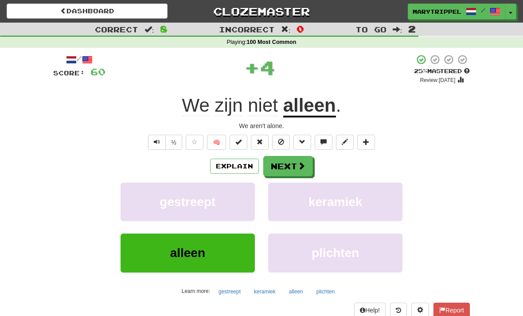
click at [279, 169] on button "Next" at bounding box center [289, 166] width 50 height 20
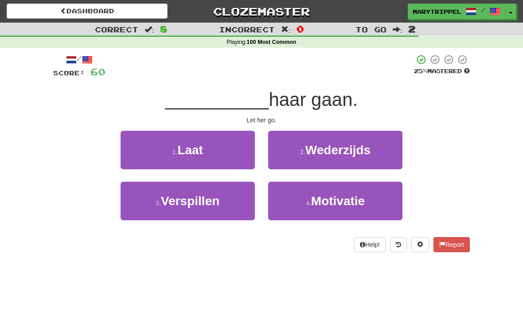
click at [203, 157] on button "1 . Laat" at bounding box center [188, 150] width 134 height 39
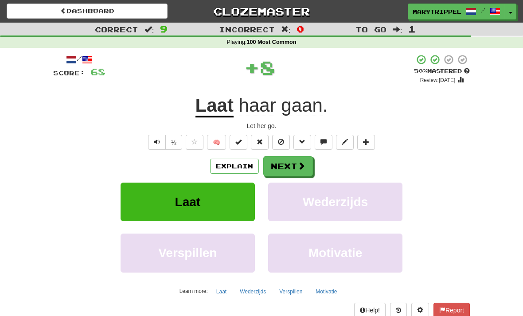
click at [274, 162] on button "Next" at bounding box center [289, 166] width 50 height 20
